Goal: Information Seeking & Learning: Learn about a topic

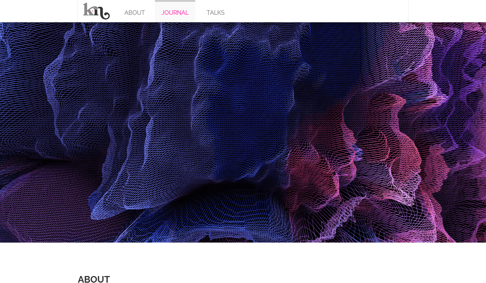
click at [177, 15] on link "JOURNAL" at bounding box center [175, 11] width 40 height 22
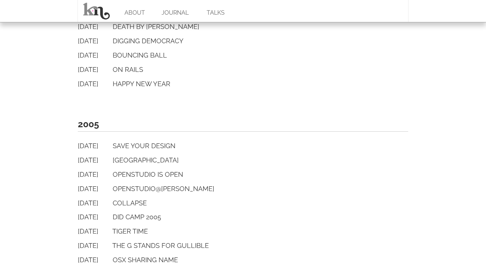
scroll to position [767, 0]
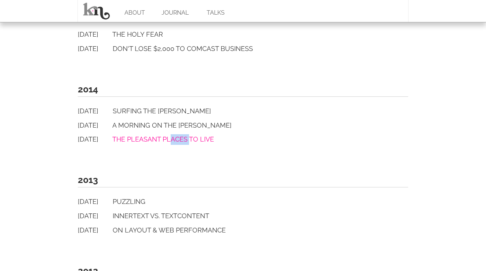
click at [198, 137] on link "The Pleasant Places to Live" at bounding box center [163, 139] width 102 height 8
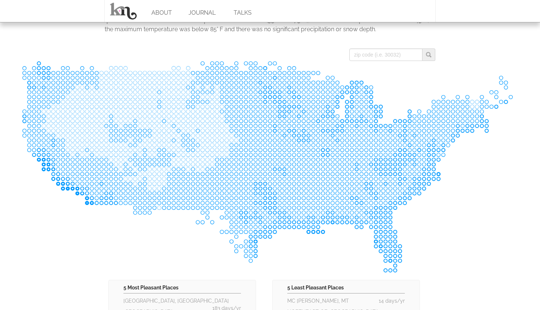
scroll to position [306, 0]
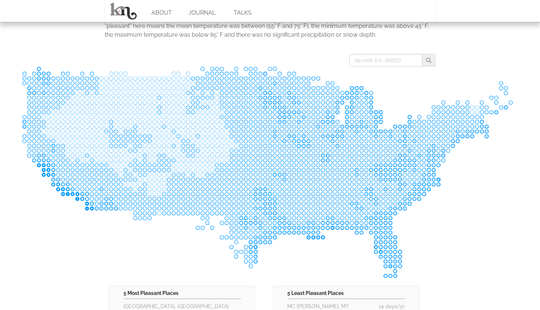
click at [386, 282] on div "5 Least Pleasant Places" at bounding box center [345, 294] width 117 height 10
drag, startPoint x: 361, startPoint y: 303, endPoint x: 361, endPoint y: 290, distance: 12.9
click at [362, 282] on div "5 Least Pleasant Places" at bounding box center [345, 294] width 117 height 10
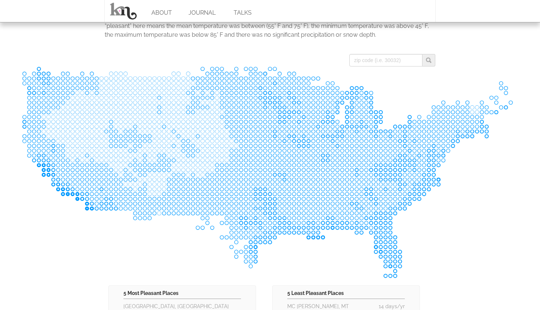
drag, startPoint x: 429, startPoint y: 269, endPoint x: 425, endPoint y: 246, distance: 23.1
click at [425, 246] on icon at bounding box center [270, 172] width 496 height 212
drag, startPoint x: 474, startPoint y: 261, endPoint x: 473, endPoint y: 207, distance: 54.0
click at [473, 207] on icon at bounding box center [270, 172] width 496 height 212
drag, startPoint x: 538, startPoint y: 137, endPoint x: 534, endPoint y: 127, distance: 10.0
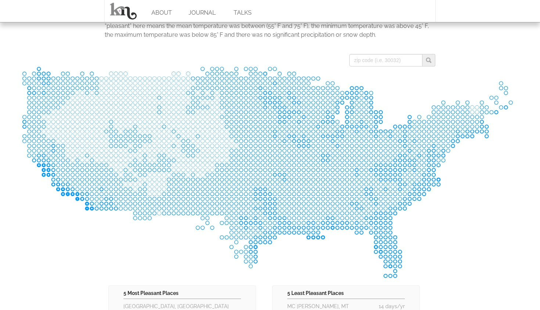
click at [486, 127] on body "ABOUT JOURNAL TALKS The Pleasant Places to Live Feb 03 2014 keyboard_arrow_left…" at bounding box center [270, 204] width 540 height 1020
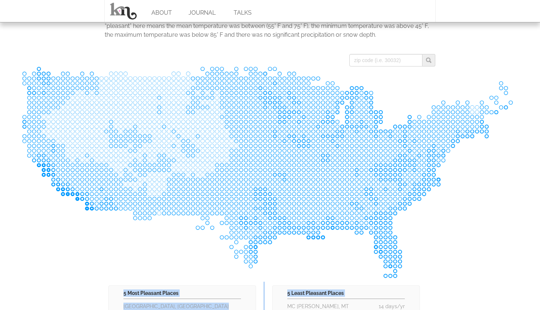
drag, startPoint x: 334, startPoint y: 299, endPoint x: 333, endPoint y: 274, distance: 24.6
click at [333, 274] on icon at bounding box center [270, 172] width 496 height 212
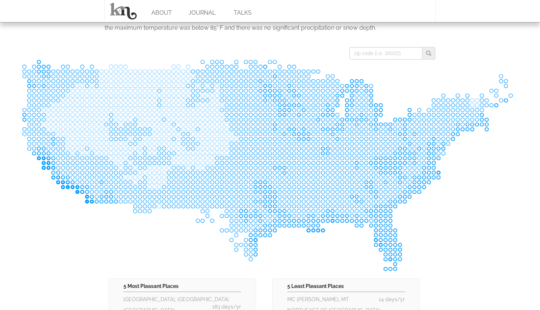
scroll to position [311, 0]
